Goal: Task Accomplishment & Management: Manage account settings

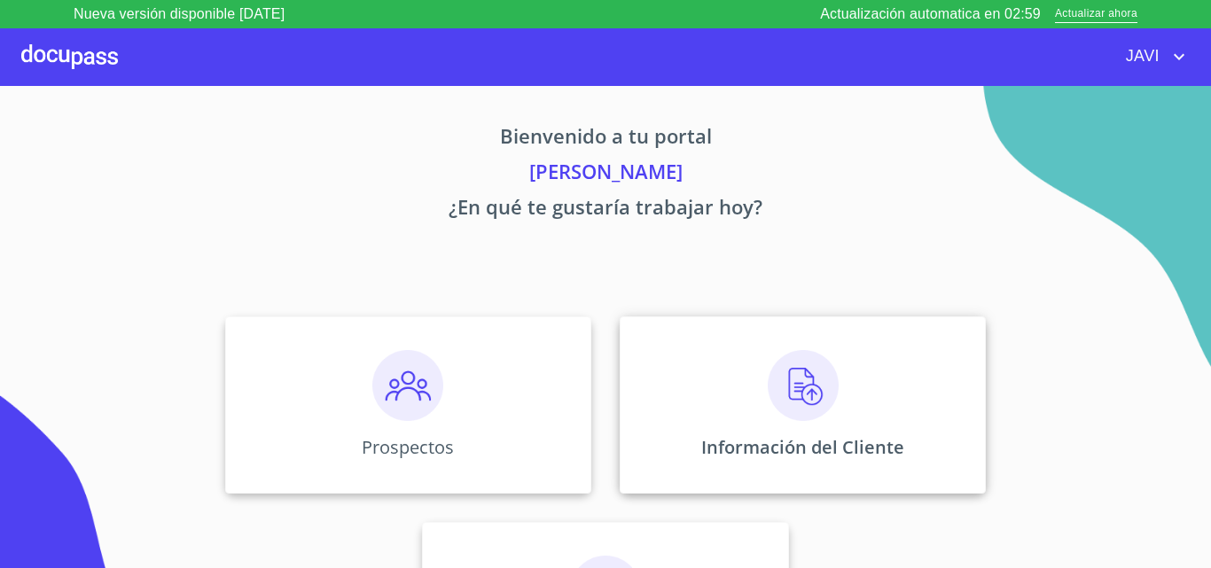
click at [788, 395] on img at bounding box center [803, 385] width 71 height 71
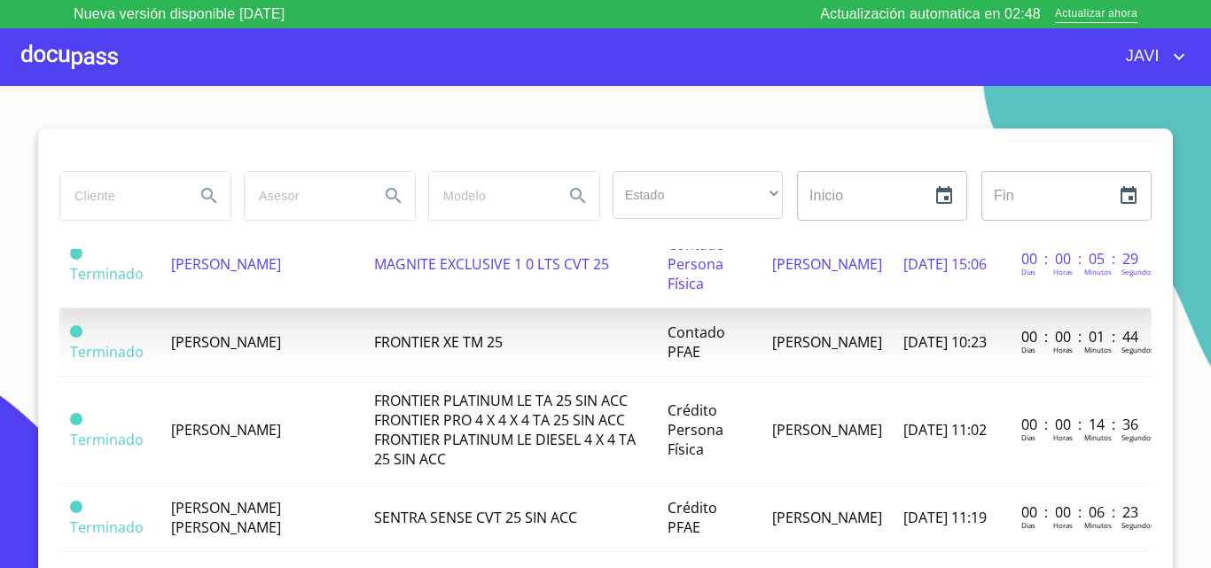
scroll to position [887, 0]
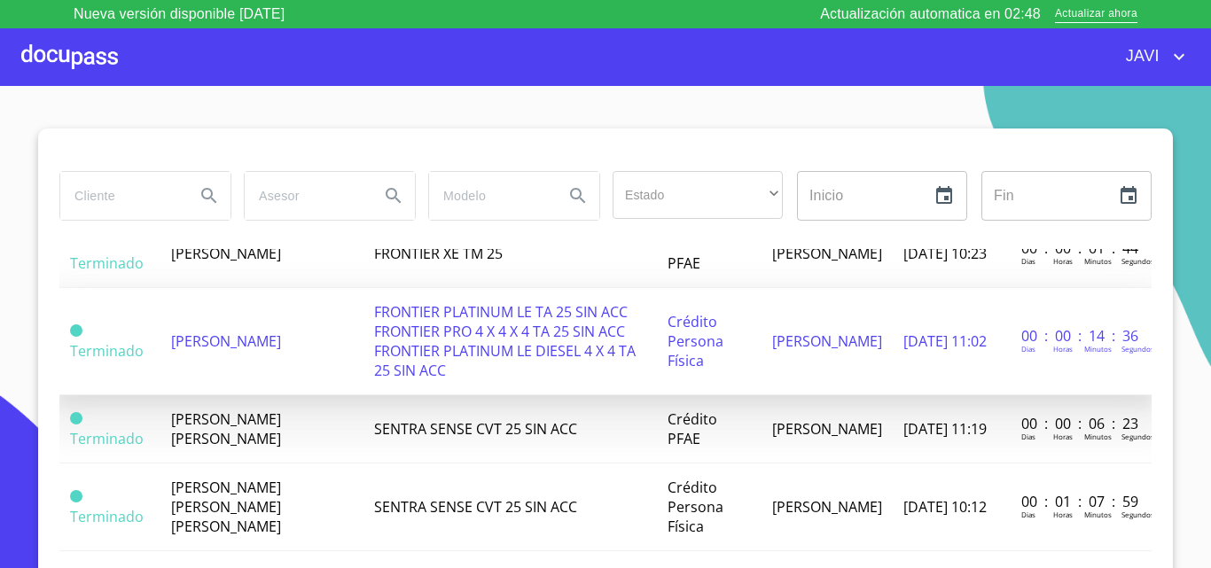
click at [491, 352] on span "FRONTIER PLATINUM LE TA 25 SIN ACC FRONTIER PRO 4 X 4 X 4 TA 25 SIN ACC FRONTIE…" at bounding box center [505, 341] width 262 height 78
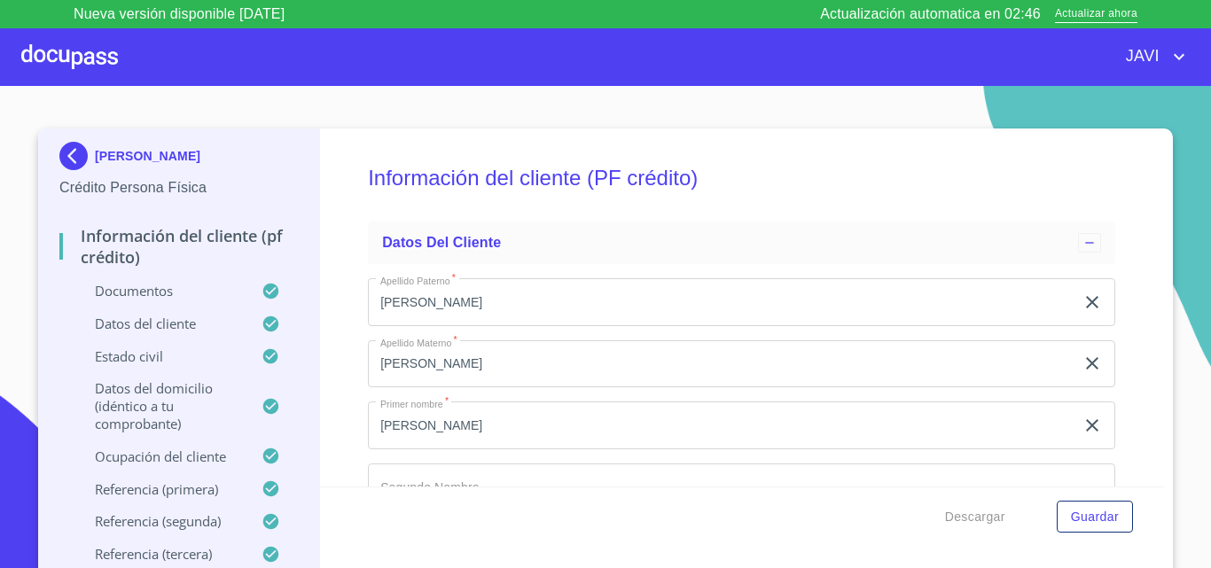
click at [87, 65] on div at bounding box center [69, 56] width 97 height 57
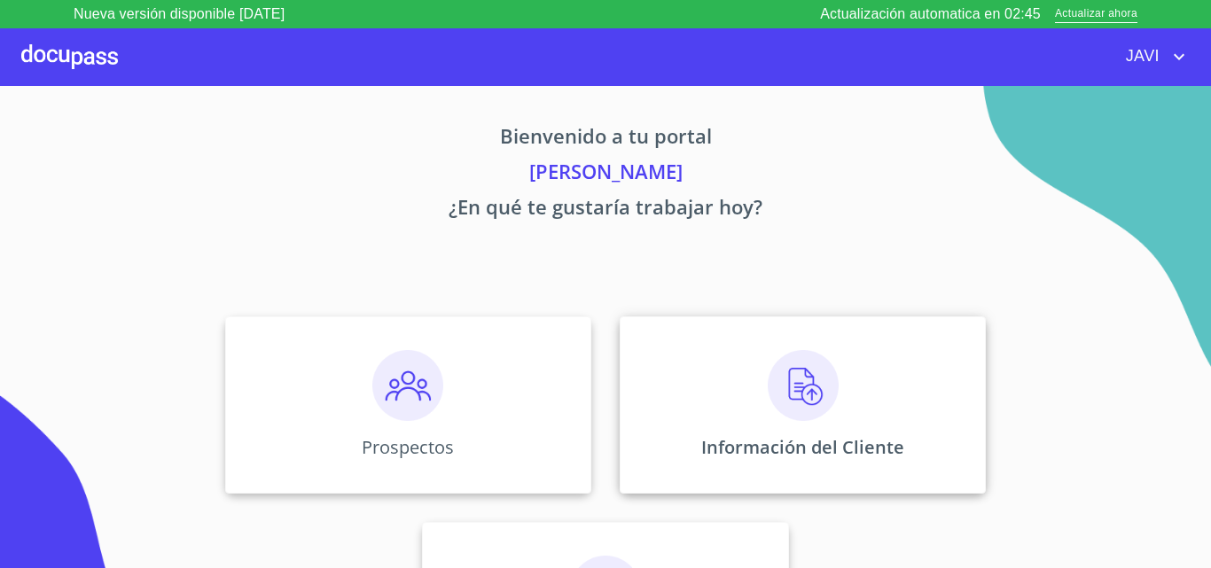
click at [782, 390] on img at bounding box center [803, 385] width 71 height 71
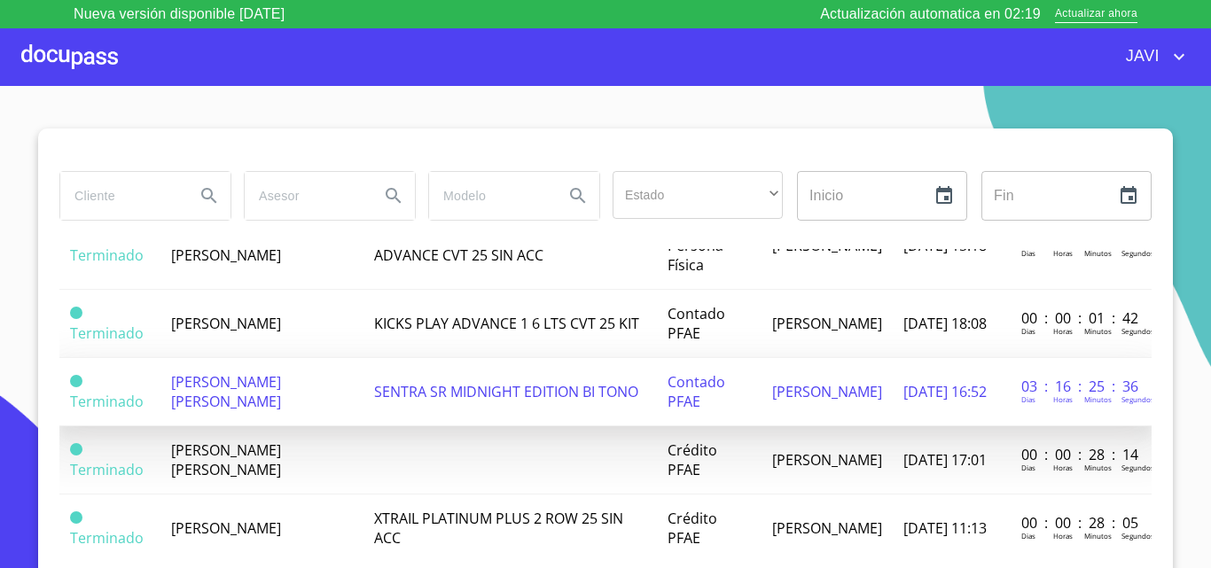
scroll to position [1419, 0]
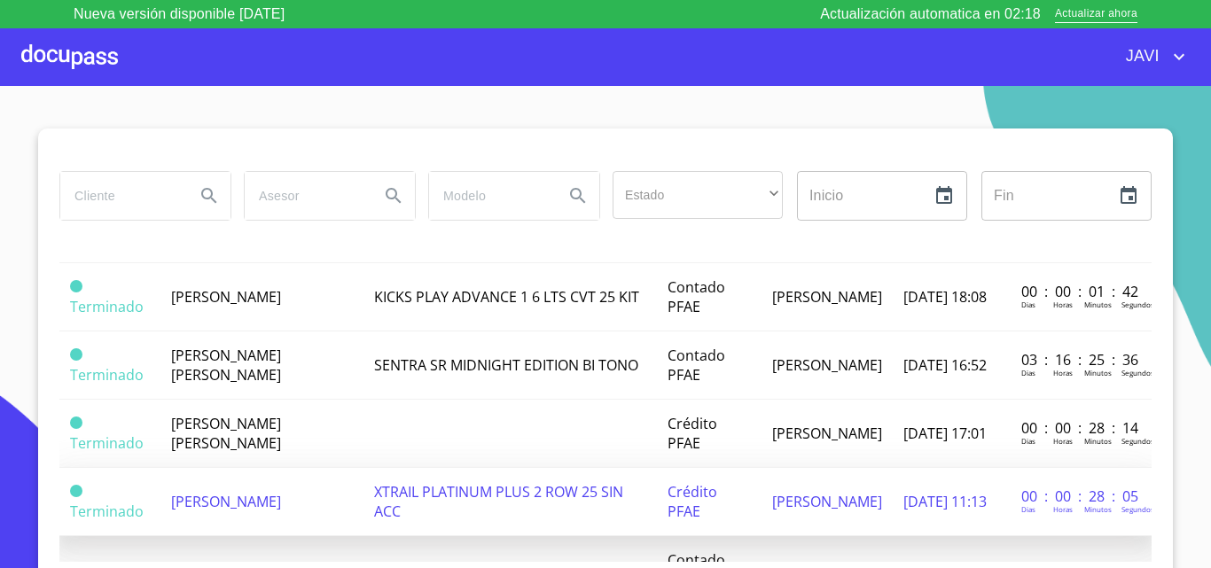
click at [496, 497] on span "XTRAIL PLATINUM PLUS 2 ROW 25 SIN ACC" at bounding box center [498, 501] width 249 height 39
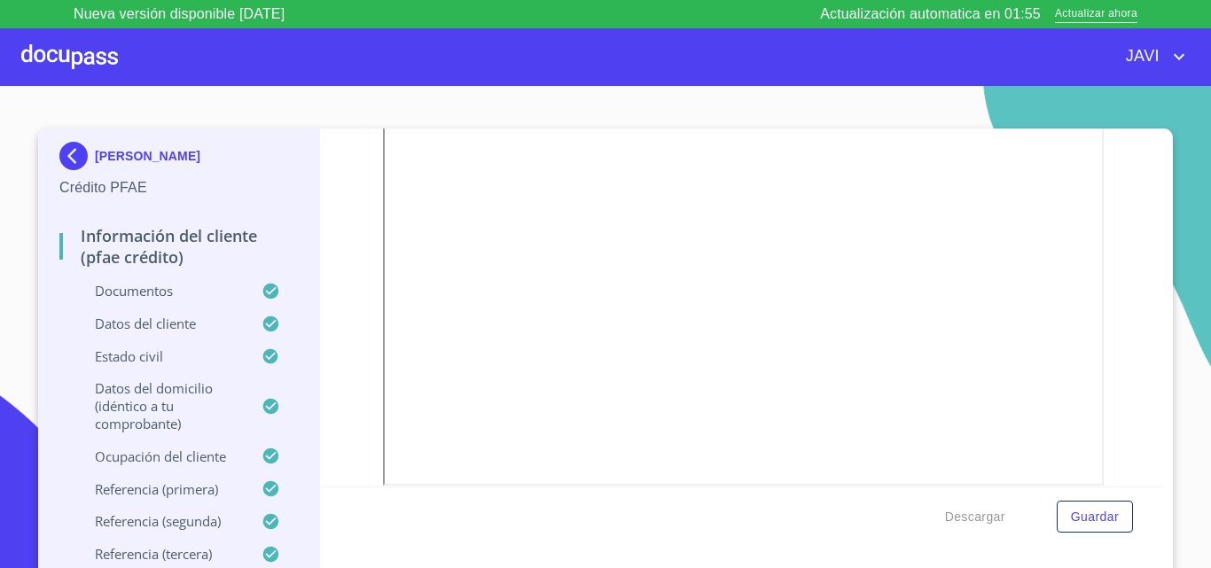
scroll to position [3369, 0]
click at [1182, 56] on icon "account of current user" at bounding box center [1179, 57] width 11 height 6
click at [1172, 59] on li "Salir" at bounding box center [1161, 57] width 58 height 32
